Goal: Task Accomplishment & Management: Manage account settings

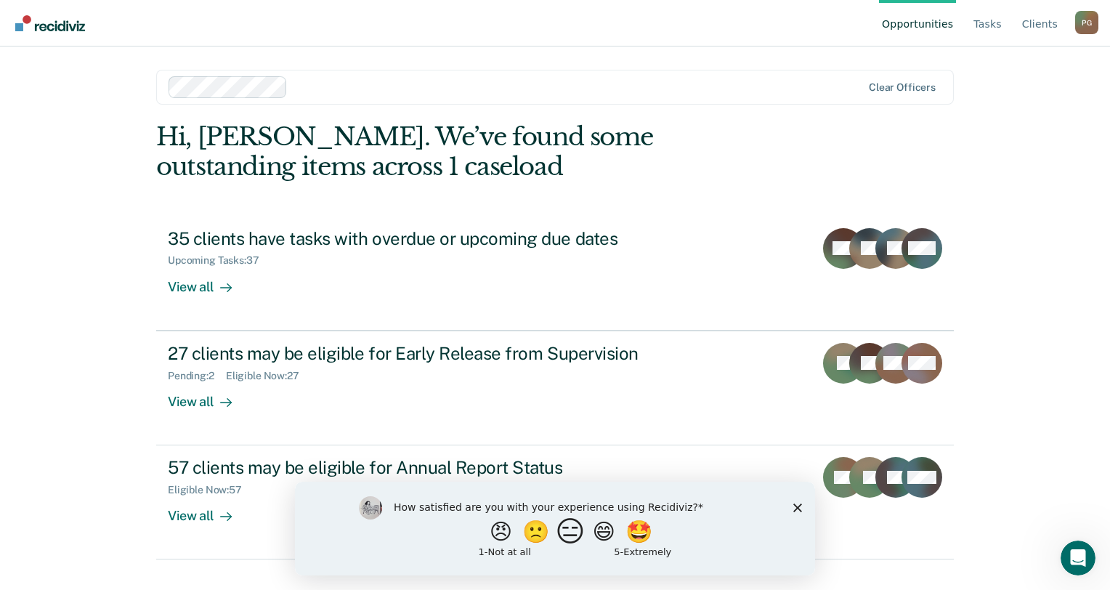
click at [575, 538] on button "😑" at bounding box center [573, 531] width 34 height 29
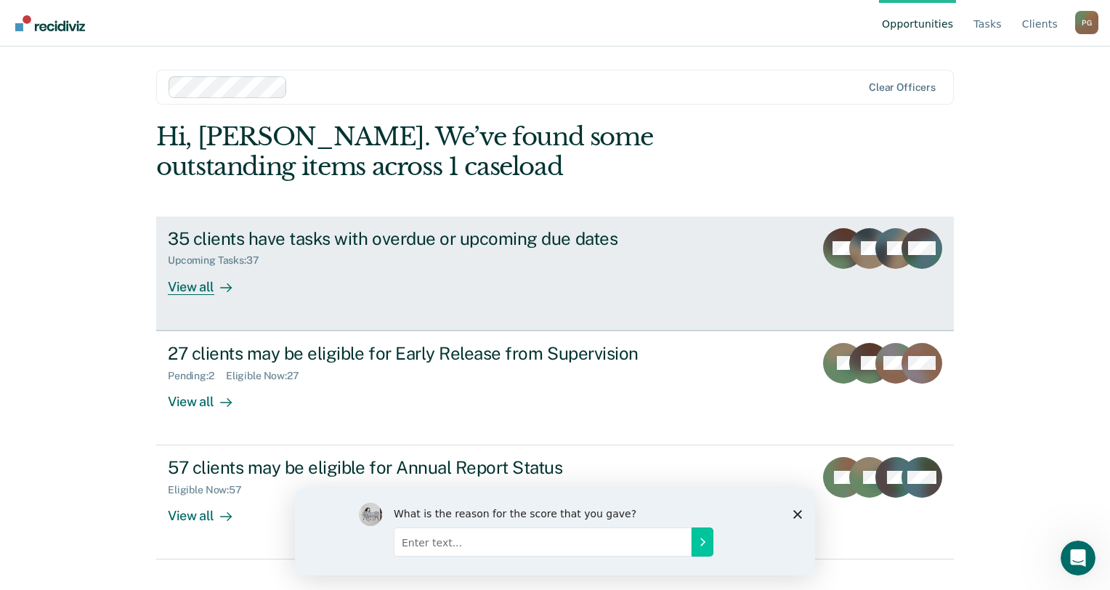
click at [340, 261] on div "Upcoming Tasks : 37" at bounding box center [423, 257] width 510 height 18
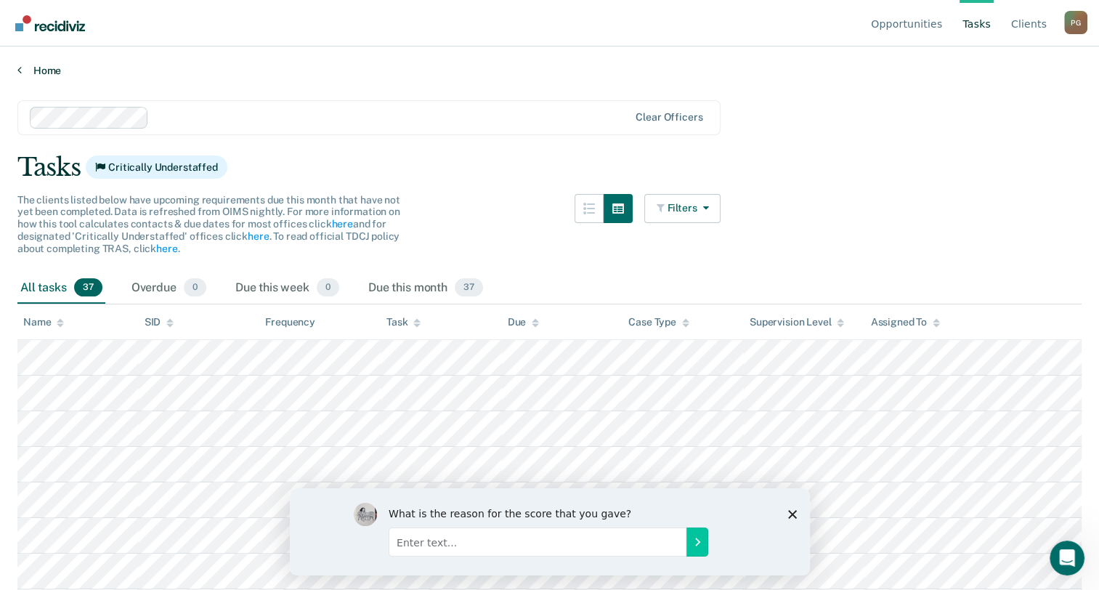
click at [17, 67] on icon at bounding box center [19, 70] width 4 height 12
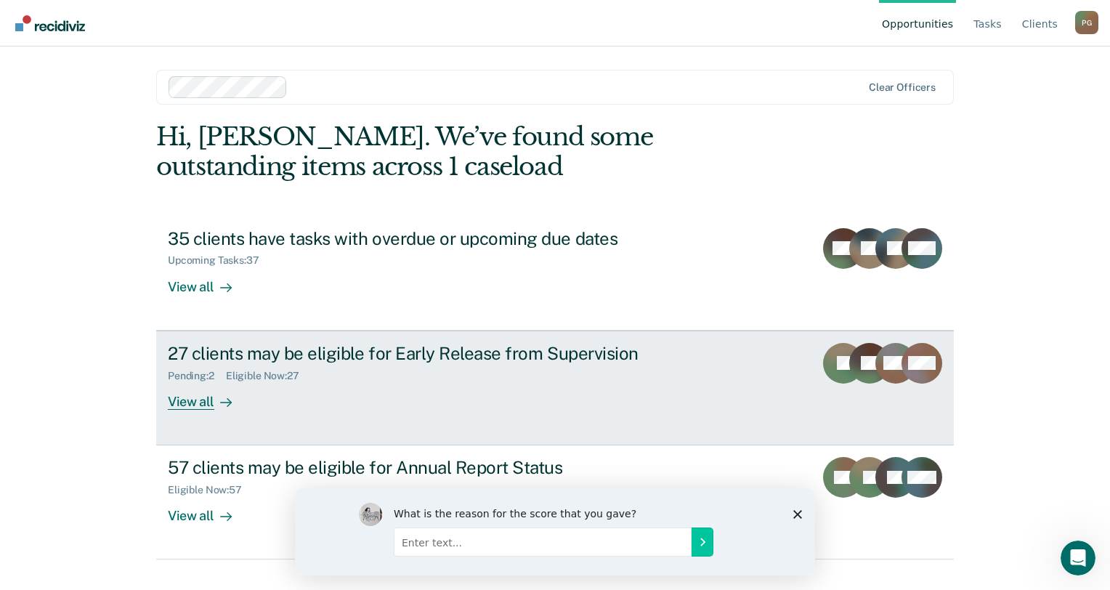
click at [305, 410] on link "27 clients may be eligible for Early Release from Supervision Pending : 2 Eligi…" at bounding box center [555, 388] width 798 height 115
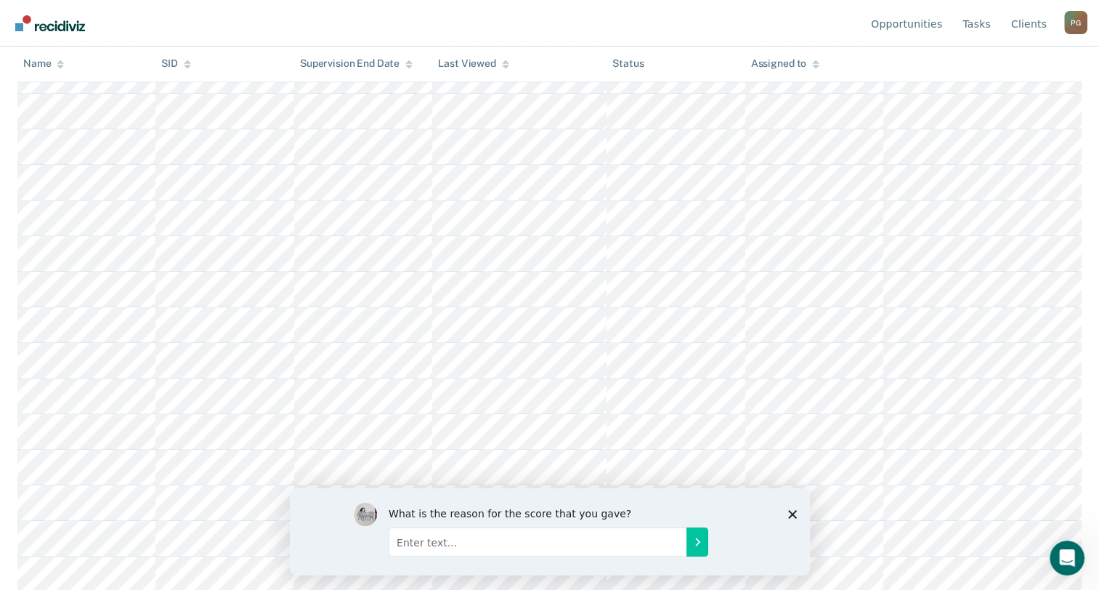
scroll to position [737, 0]
click at [789, 514] on icon "Close survey" at bounding box center [792, 513] width 9 height 9
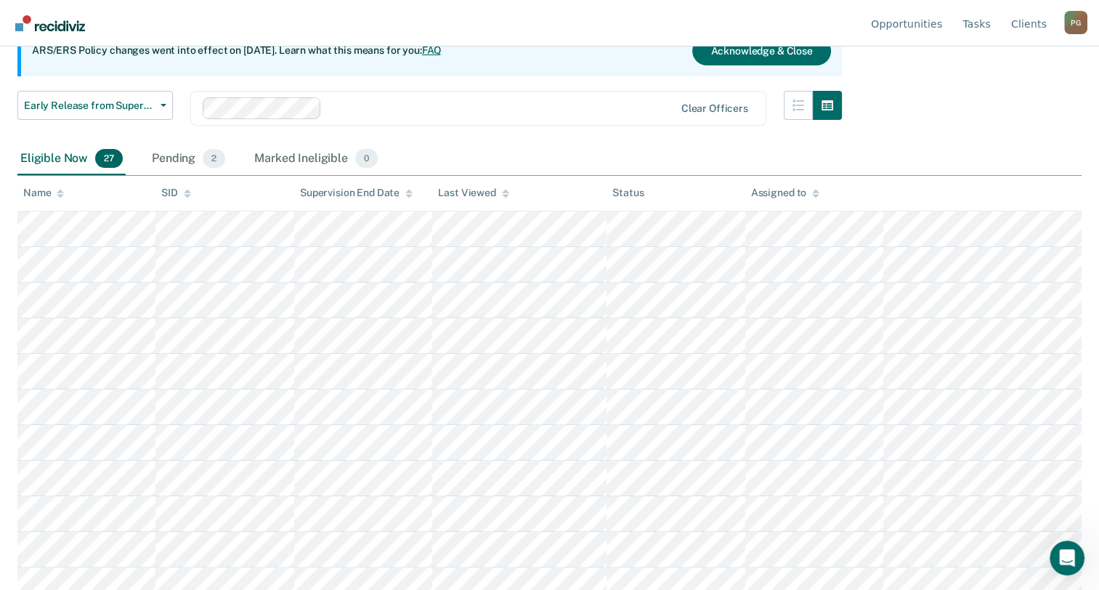
scroll to position [0, 0]
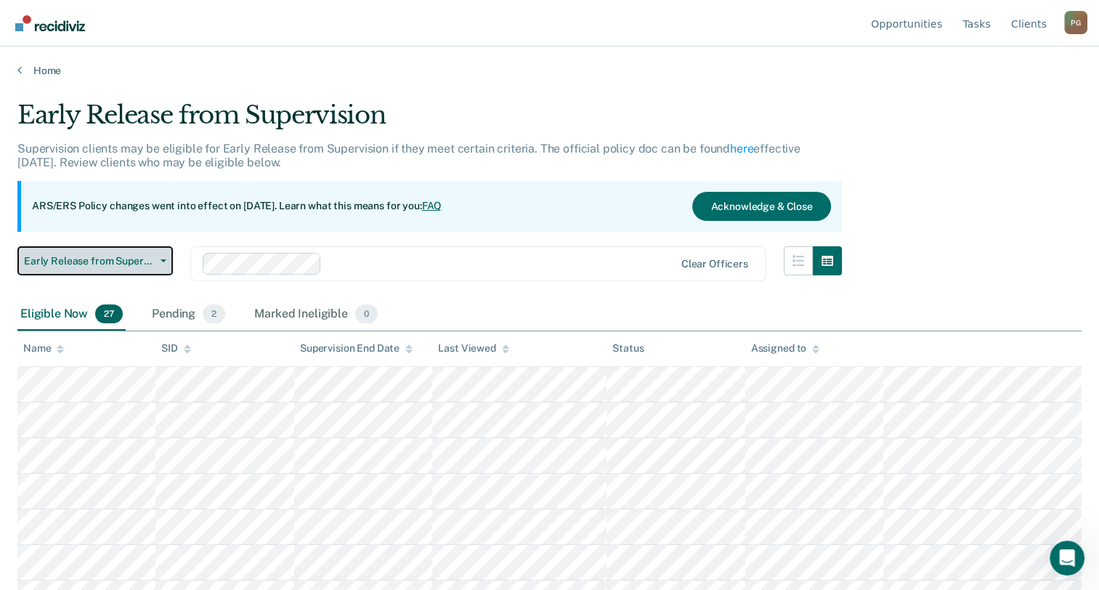
click at [162, 262] on button "Early Release from Supervision" at bounding box center [94, 260] width 155 height 29
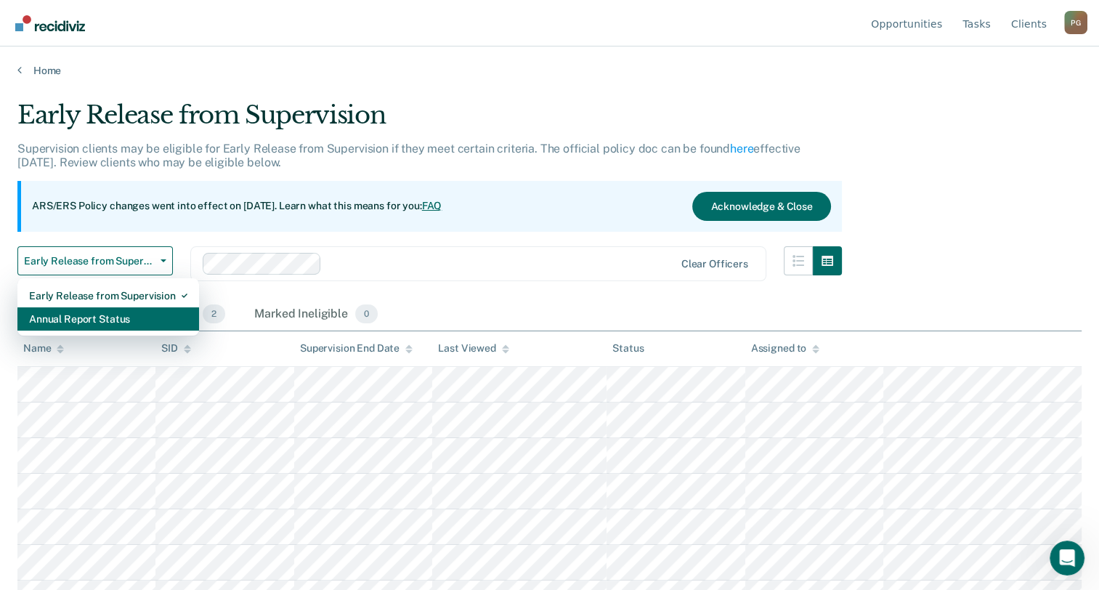
click at [98, 323] on div "Annual Report Status" at bounding box center [108, 318] width 158 height 23
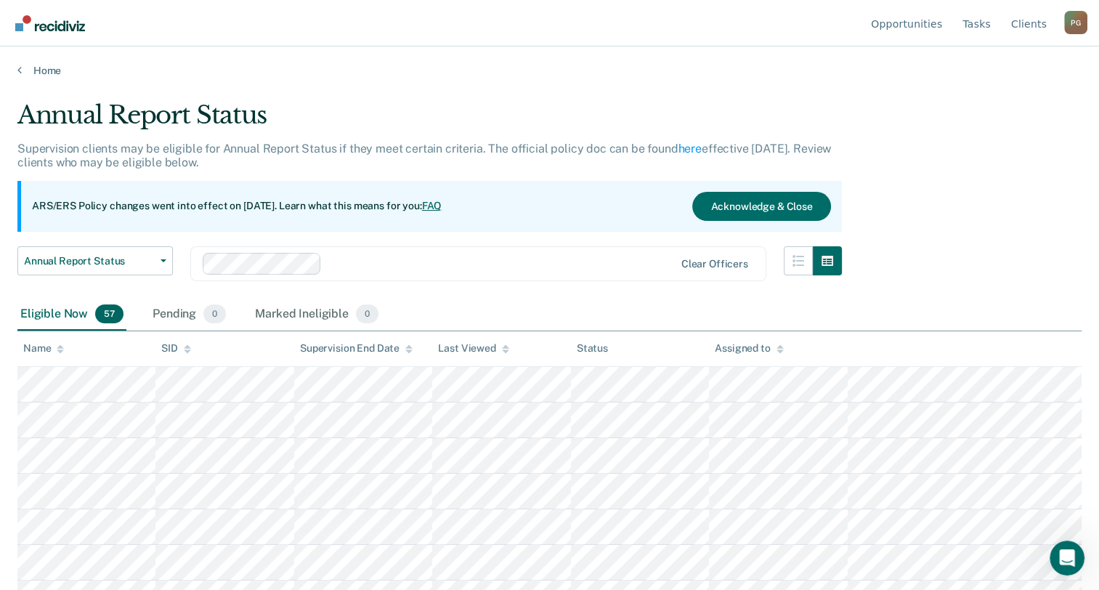
click at [16, 70] on div "Home" at bounding box center [549, 61] width 1099 height 31
click at [19, 68] on icon at bounding box center [19, 70] width 4 height 12
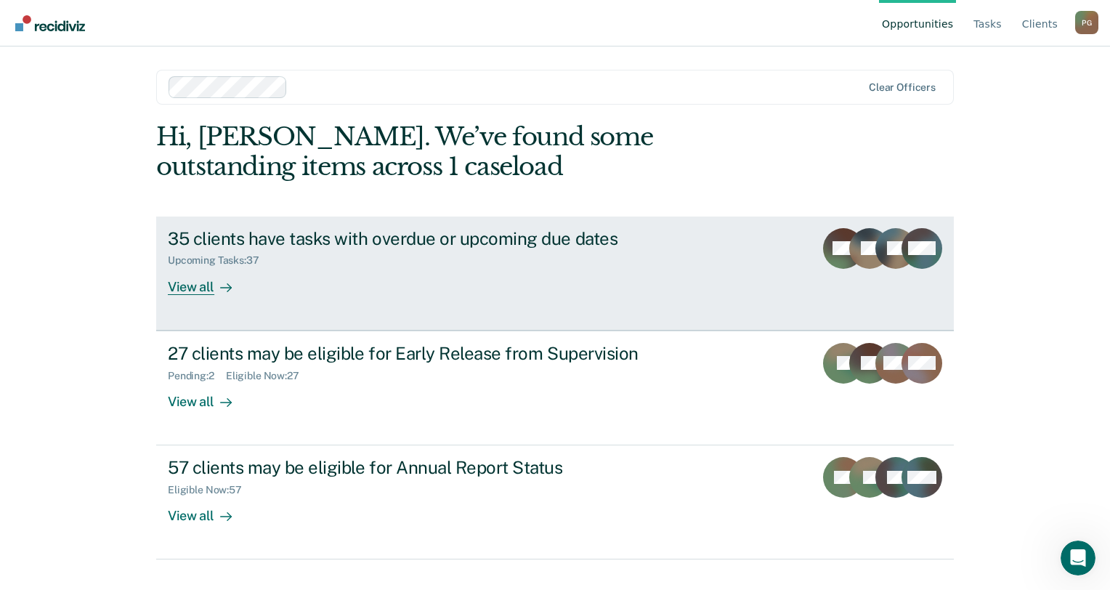
click at [314, 296] on link "35 clients have tasks with overdue or upcoming due dates Upcoming Tasks : 37 Vi…" at bounding box center [555, 274] width 798 height 114
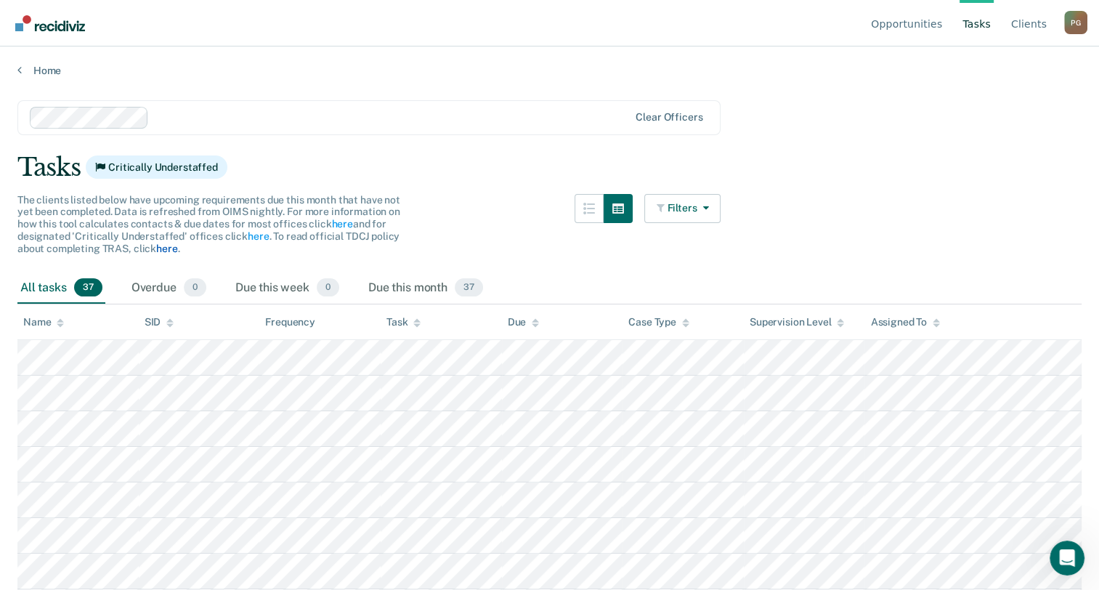
click at [163, 250] on link "here" at bounding box center [166, 249] width 21 height 12
